Goal: Task Accomplishment & Management: Complete application form

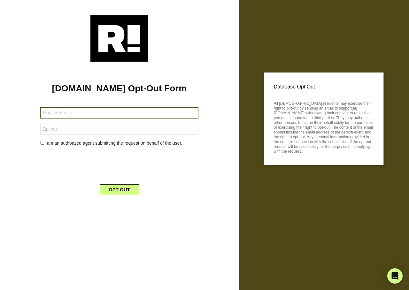
type input "[EMAIL_ADDRESS][DOMAIN_NAME]"
type input "35126"
type input "richardjepsonjones@gmail.com"
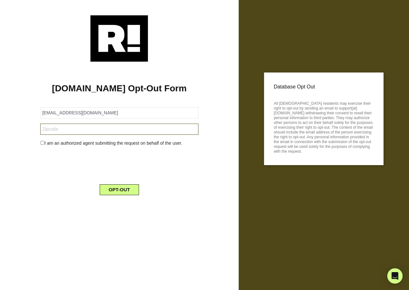
type input "84067"
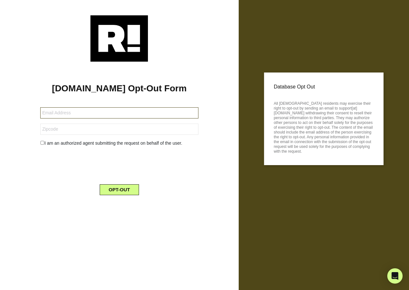
type input "[EMAIL_ADDRESS][DOMAIN_NAME]"
type input "91911"
